Goal: Find specific page/section: Find specific page/section

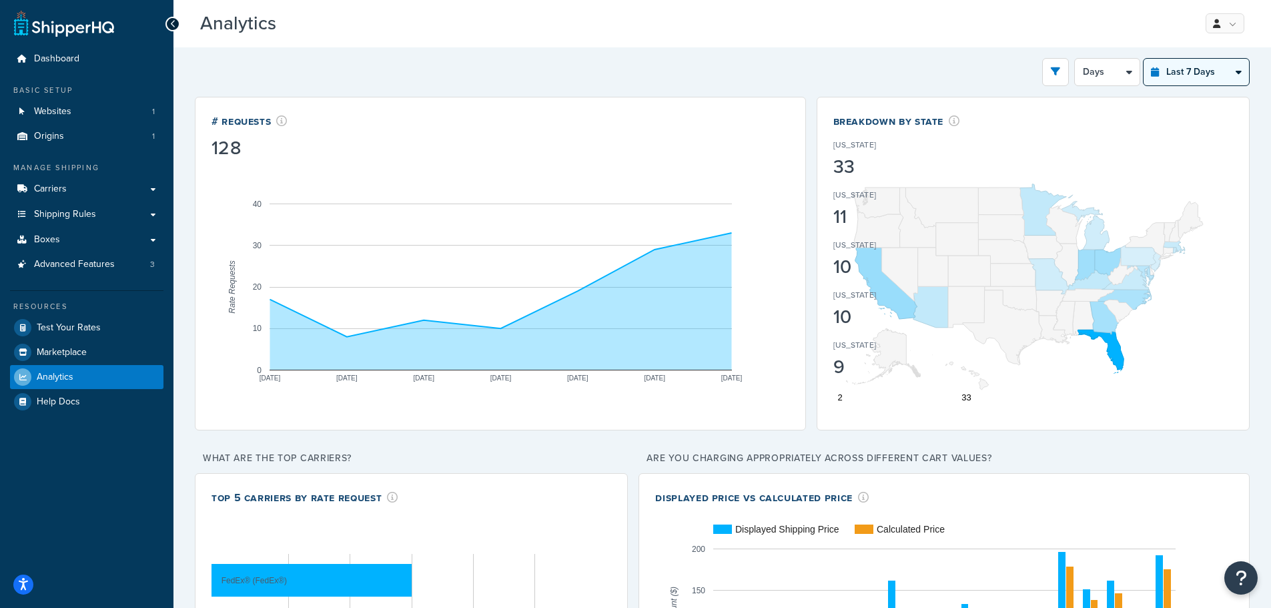
drag, startPoint x: 1207, startPoint y: 68, endPoint x: 1208, endPoint y: 84, distance: 16.1
click at [1207, 68] on select "Last 24 Hours Last 7 Days Last 30 Days Last 3 Months Last 6 Months Last 12 Mont…" at bounding box center [1196, 72] width 105 height 27
select select "last_year"
click at [1144, 59] on select "Last 24 Hours Last 7 Days Last 30 Days Last 3 Months Last 6 Months Last 12 Mont…" at bounding box center [1196, 72] width 105 height 27
select select "1M"
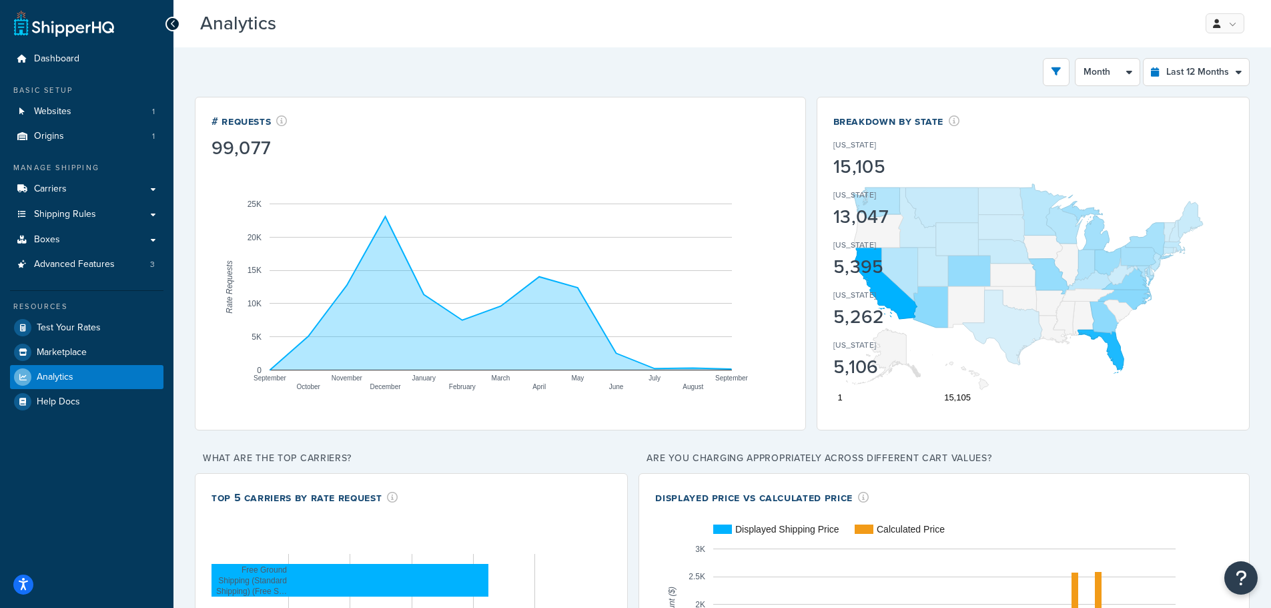
click at [266, 83] on div "Filters Website [DOMAIN_NAME] Destination [GEOGRAPHIC_DATA] [GEOGRAPHIC_DATA] […" at bounding box center [722, 72] width 1055 height 28
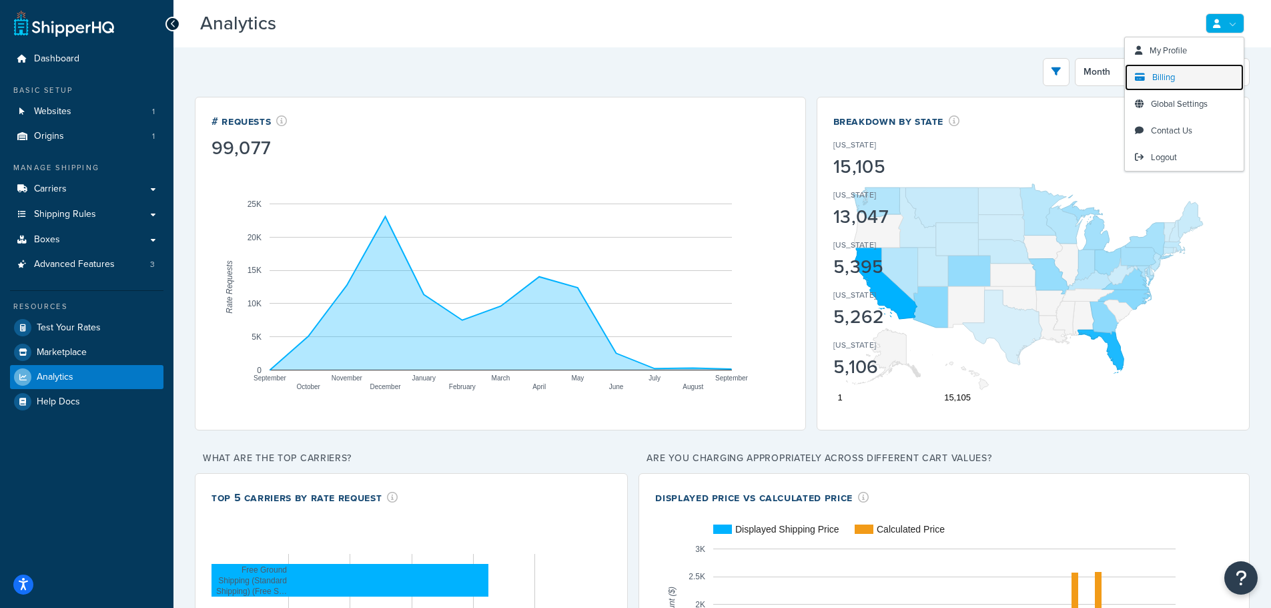
click at [1178, 76] on link "Billing" at bounding box center [1184, 77] width 119 height 27
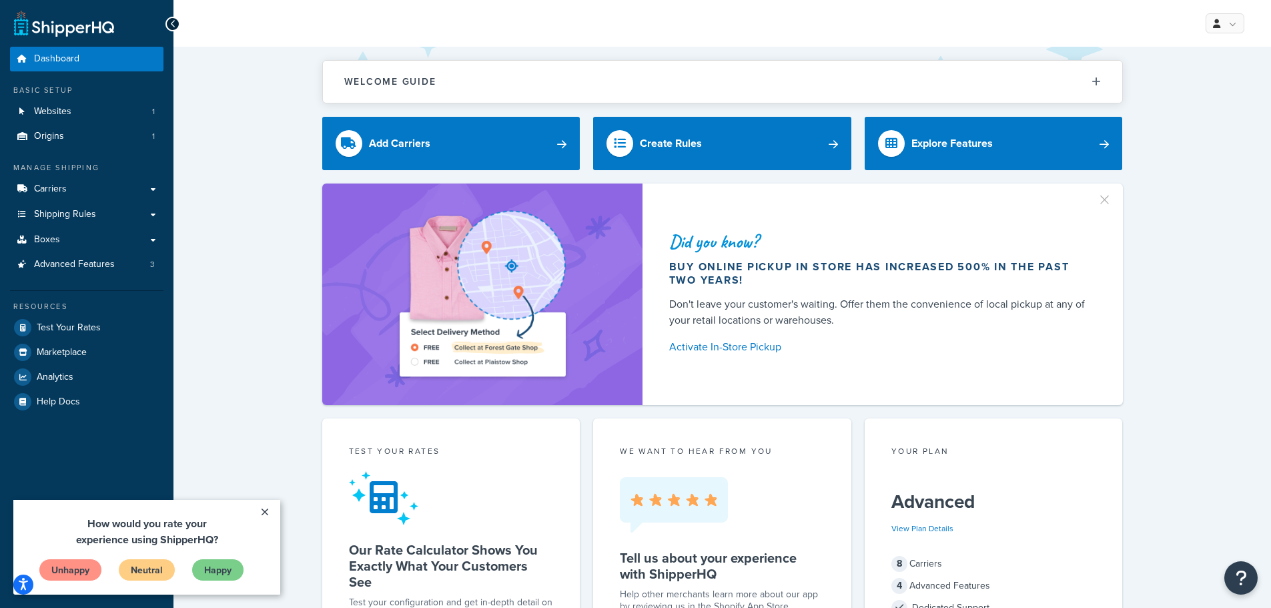
drag, startPoint x: 282, startPoint y: 319, endPoint x: 286, endPoint y: 222, distance: 96.9
click at [282, 314] on div "Did you know? Buy online pickup in store has increased 500% in the past two yea…" at bounding box center [722, 295] width 1045 height 222
